Goal: Transaction & Acquisition: Purchase product/service

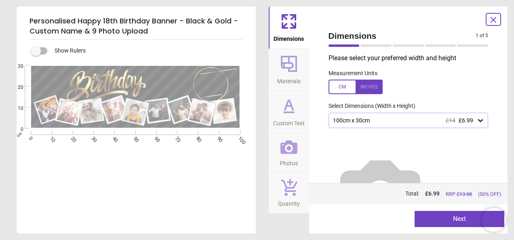
click at [289, 148] on icon at bounding box center [289, 147] width 17 height 14
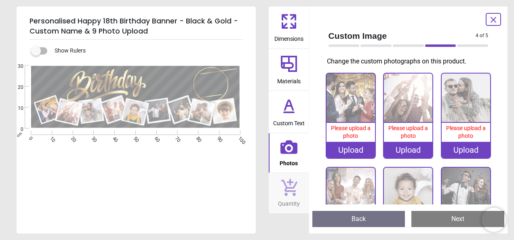
click at [292, 25] on icon at bounding box center [293, 25] width 5 height 5
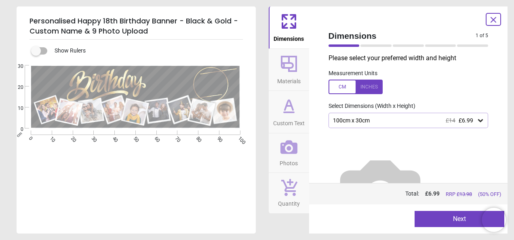
click at [361, 120] on div "100cm x 30cm £14 £6.99" at bounding box center [404, 120] width 145 height 7
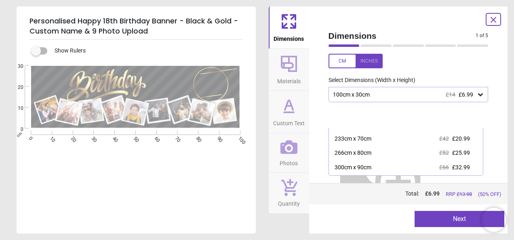
scroll to position [68, 0]
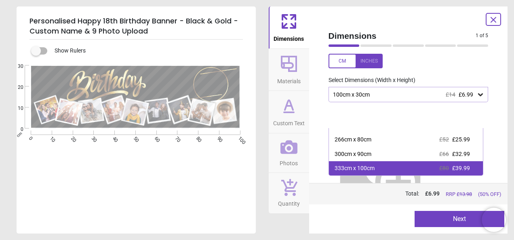
click at [387, 167] on div "333cm x 100cm £80 £39.99" at bounding box center [406, 168] width 154 height 15
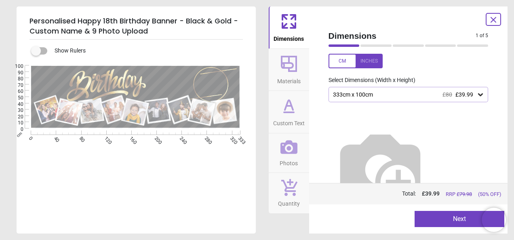
click at [280, 156] on span "Photos" at bounding box center [289, 162] width 18 height 12
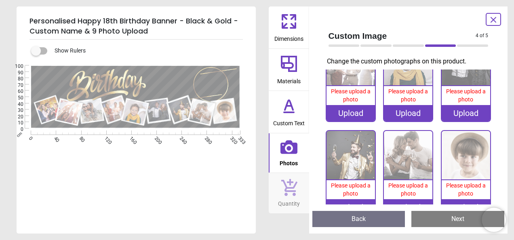
scroll to position [147, 0]
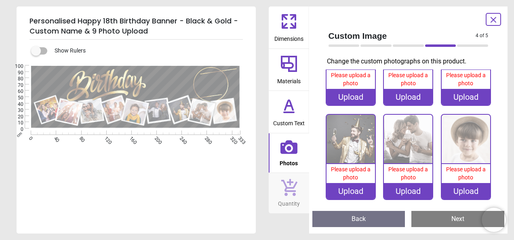
click at [465, 158] on img at bounding box center [466, 139] width 49 height 49
click at [457, 139] on img at bounding box center [466, 139] width 49 height 49
click at [471, 186] on div "Upload" at bounding box center [466, 191] width 49 height 16
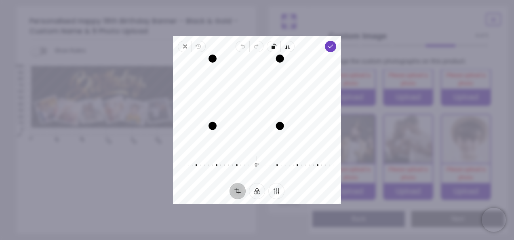
drag, startPoint x: 300, startPoint y: 146, endPoint x: 287, endPoint y: 114, distance: 34.2
click at [287, 114] on div "Recenter" at bounding box center [257, 103] width 155 height 89
drag, startPoint x: 215, startPoint y: 58, endPoint x: 217, endPoint y: 30, distance: 27.9
click at [263, 148] on div "× Trustpilot Product Reviews 4.9 /5 ( 96 reviews) CathG77 Great product! So eas…" at bounding box center [373, 177] width 221 height 58
drag, startPoint x: 291, startPoint y: 81, endPoint x: 294, endPoint y: 112, distance: 31.2
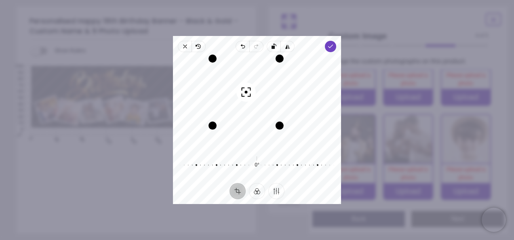
click at [294, 112] on div "Recenter" at bounding box center [257, 103] width 155 height 89
drag, startPoint x: 280, startPoint y: 125, endPoint x: 275, endPoint y: 122, distance: 5.3
click at [275, 122] on div "Drag corner br" at bounding box center [276, 122] width 8 height 8
click at [331, 48] on icon "button" at bounding box center [330, 46] width 6 height 6
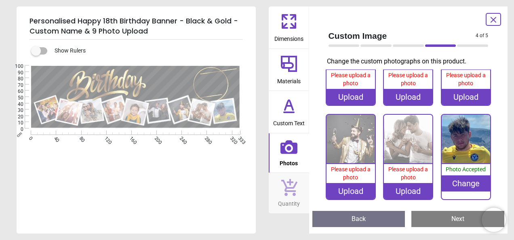
click at [403, 191] on div "Upload" at bounding box center [408, 191] width 49 height 16
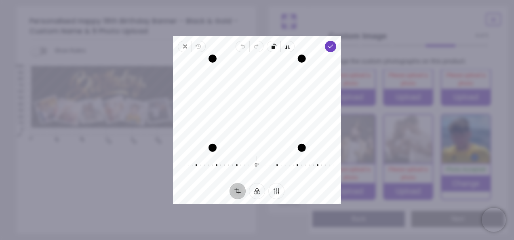
drag, startPoint x: 300, startPoint y: 146, endPoint x: 296, endPoint y: 151, distance: 7.2
click at [298, 151] on div "Drag corner br" at bounding box center [302, 148] width 8 height 8
drag, startPoint x: 214, startPoint y: 61, endPoint x: 223, endPoint y: 66, distance: 10.5
click at [223, 66] on div "Drag corner tl" at bounding box center [220, 66] width 8 height 8
drag, startPoint x: 300, startPoint y: 144, endPoint x: 285, endPoint y: 154, distance: 18.0
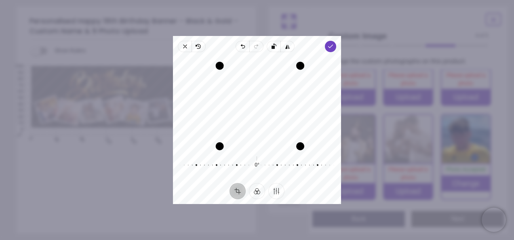
click at [285, 154] on div "Recenter 0° Reset" at bounding box center [257, 117] width 168 height 131
drag, startPoint x: 276, startPoint y: 107, endPoint x: 282, endPoint y: 108, distance: 6.1
click at [282, 108] on div "Recenter" at bounding box center [257, 103] width 155 height 89
drag, startPoint x: 300, startPoint y: 146, endPoint x: 297, endPoint y: 153, distance: 8.3
click at [298, 152] on div "Drag corner br" at bounding box center [302, 148] width 8 height 8
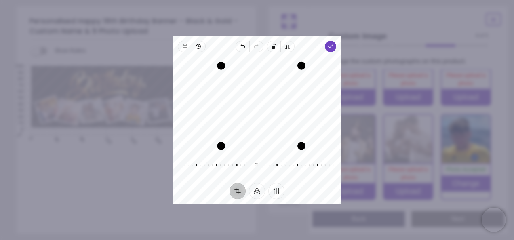
click at [222, 147] on div "Drag corner bl" at bounding box center [221, 146] width 8 height 8
click at [330, 47] on polyline "button" at bounding box center [331, 46] width 4 height 3
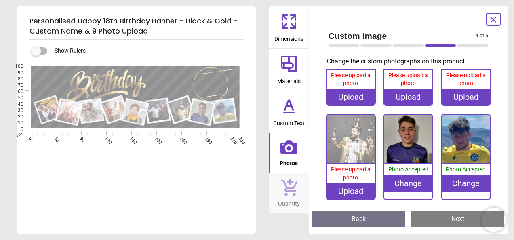
click at [348, 188] on div "Upload" at bounding box center [351, 191] width 49 height 16
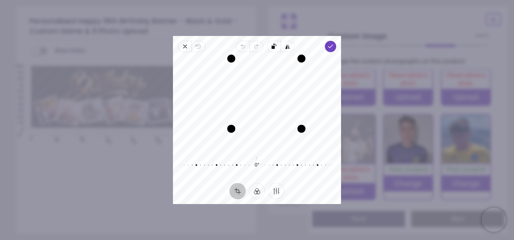
drag, startPoint x: 213, startPoint y: 149, endPoint x: 232, endPoint y: 131, distance: 26.3
click at [232, 131] on div "Drag corner bl" at bounding box center [231, 129] width 8 height 8
drag, startPoint x: 230, startPoint y: 59, endPoint x: 227, endPoint y: 68, distance: 10.0
click at [227, 68] on div "Recenter" at bounding box center [257, 103] width 155 height 89
drag, startPoint x: 301, startPoint y: 129, endPoint x: 299, endPoint y: 125, distance: 4.7
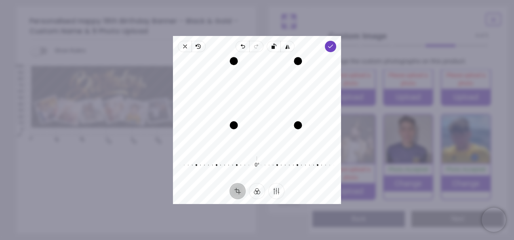
click at [299, 125] on div "Drag corner br" at bounding box center [298, 125] width 8 height 8
click at [331, 49] on icon "button" at bounding box center [330, 46] width 6 height 6
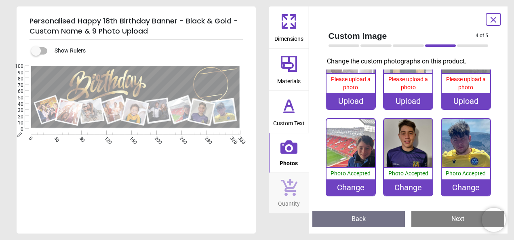
scroll to position [139, 0]
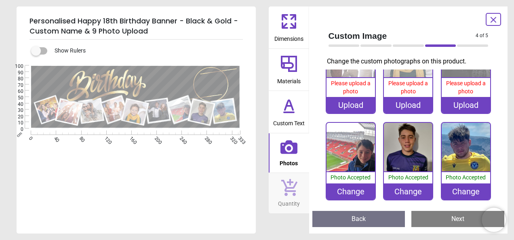
click at [453, 99] on div "Upload" at bounding box center [466, 105] width 49 height 16
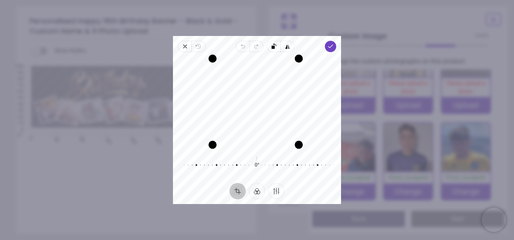
drag, startPoint x: 301, startPoint y: 151, endPoint x: 300, endPoint y: 147, distance: 4.2
click at [300, 147] on div "Drag corner br" at bounding box center [299, 145] width 8 height 8
drag, startPoint x: 215, startPoint y: 60, endPoint x: 226, endPoint y: 68, distance: 14.2
click at [226, 68] on div "Drag corner tl" at bounding box center [222, 68] width 8 height 8
drag, startPoint x: 299, startPoint y: 145, endPoint x: 290, endPoint y: 146, distance: 8.9
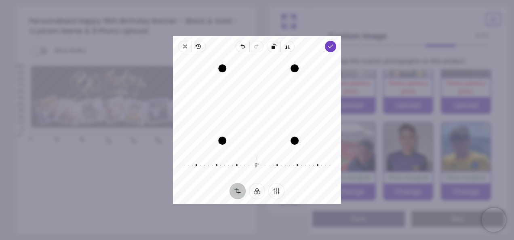
click at [291, 145] on div "Drag corner br" at bounding box center [295, 141] width 8 height 8
click at [329, 47] on polyline "button" at bounding box center [331, 46] width 4 height 3
